Goal: Task Accomplishment & Management: Manage account settings

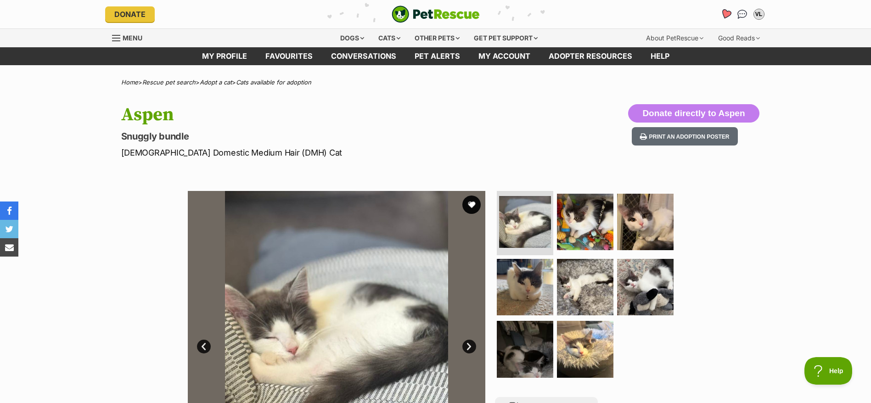
click at [720, 17] on link "Favourites" at bounding box center [726, 14] width 19 height 19
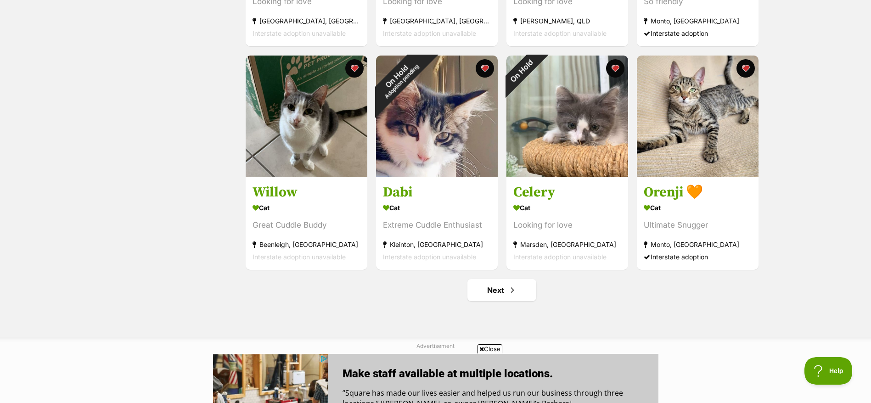
scroll to position [1029, 0]
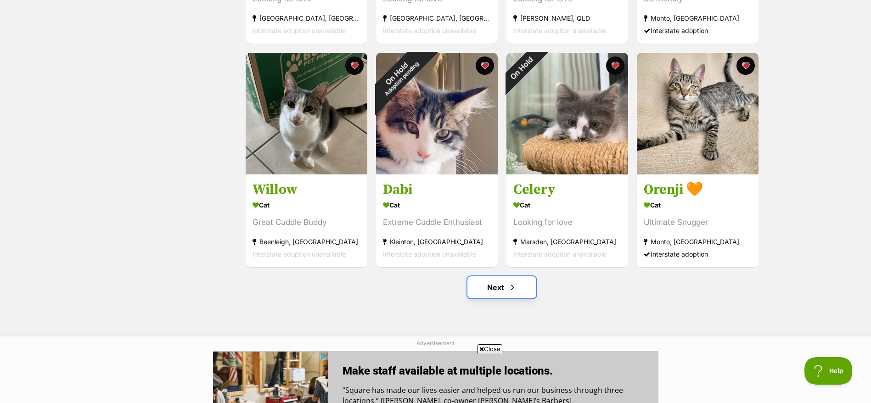
click at [506, 287] on link "Next" at bounding box center [502, 288] width 69 height 22
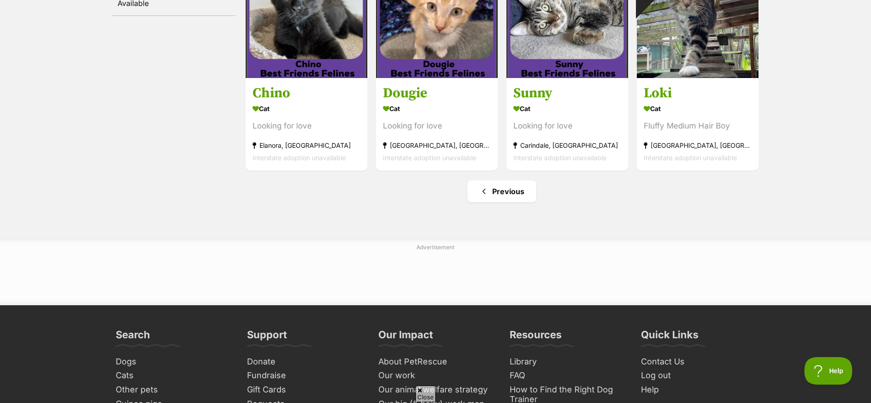
scroll to position [76, 0]
